Goal: Task Accomplishment & Management: Manage account settings

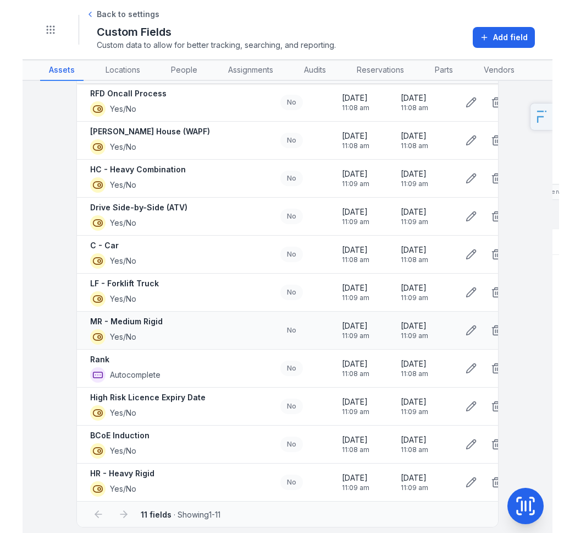
scroll to position [91, 0]
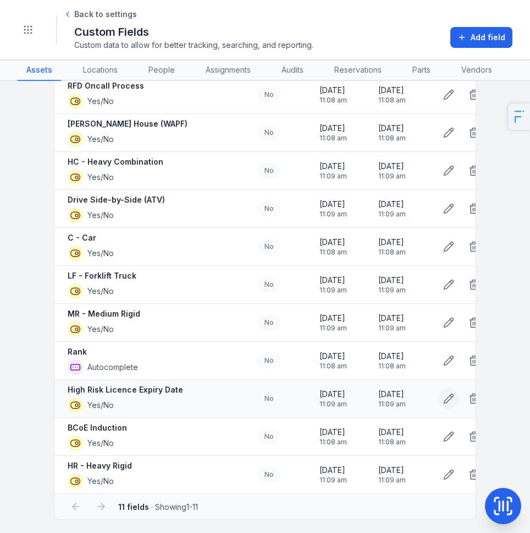
click at [446, 393] on icon at bounding box center [448, 398] width 11 height 11
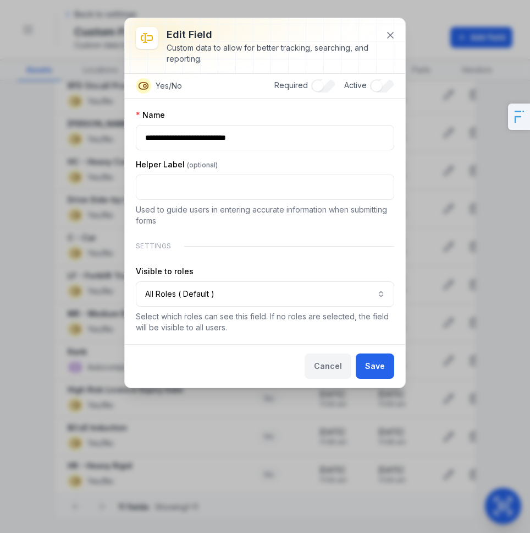
click at [333, 366] on button "Cancel" at bounding box center [328, 365] width 47 height 25
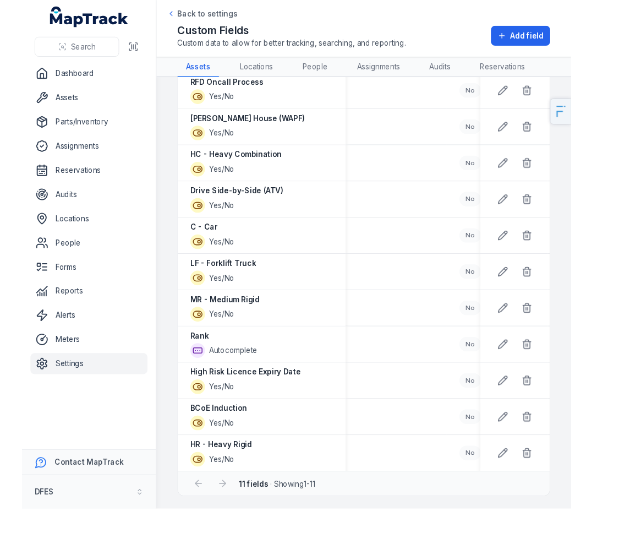
scroll to position [84, 0]
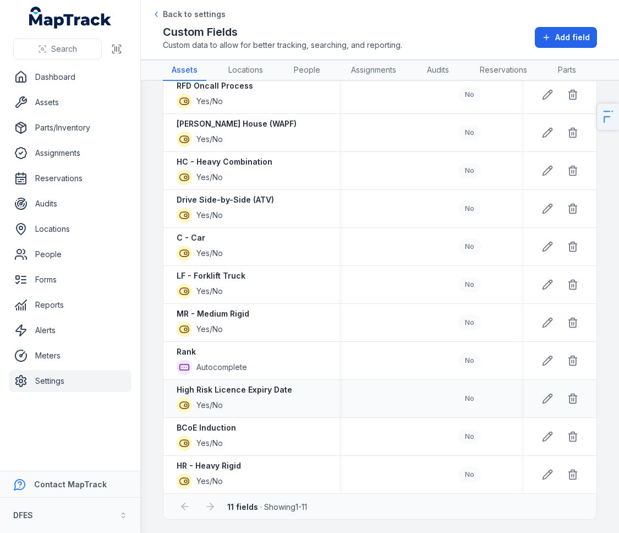
click at [226, 384] on strong "High Risk Licence Expiry Date" at bounding box center [235, 389] width 116 height 11
copy div "High Risk Licence Expiry Date"
click at [530, 399] on div at bounding box center [560, 398] width 46 height 21
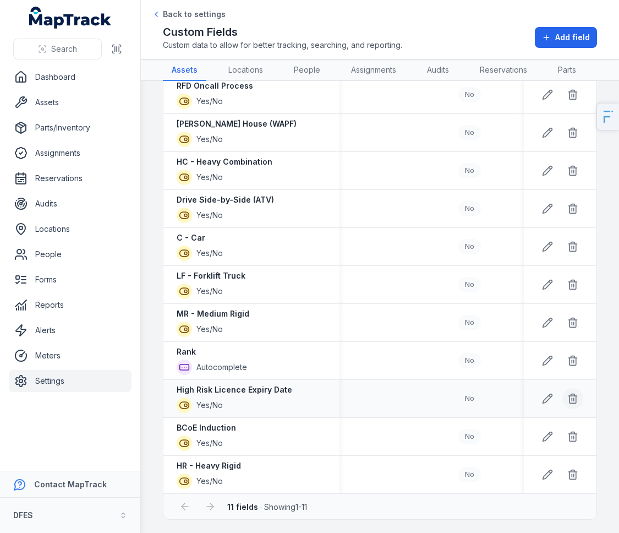
click at [530, 397] on icon at bounding box center [572, 398] width 11 height 11
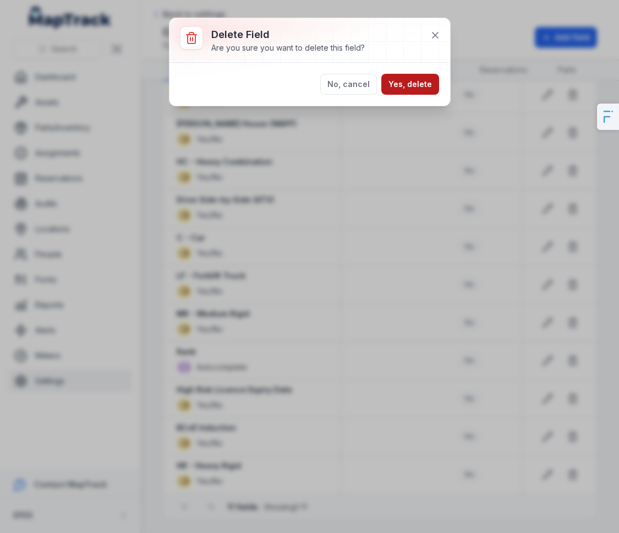
click at [413, 79] on button "Yes, delete" at bounding box center [410, 84] width 58 height 21
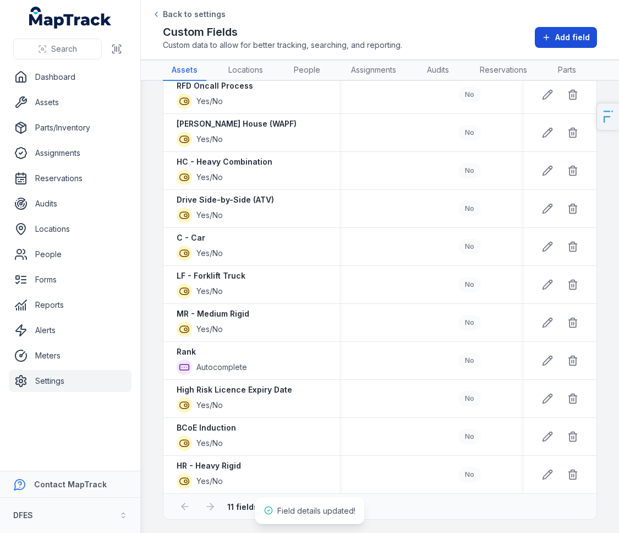
click at [530, 37] on span "Add field" at bounding box center [572, 37] width 35 height 11
